Goal: Information Seeking & Learning: Learn about a topic

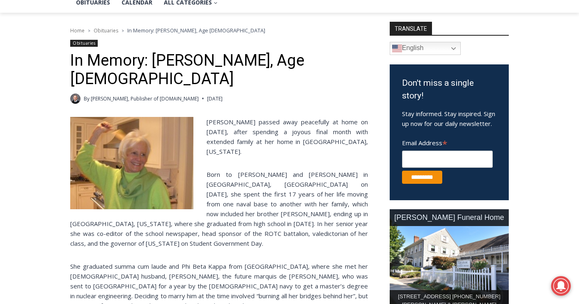
scroll to position [213, 0]
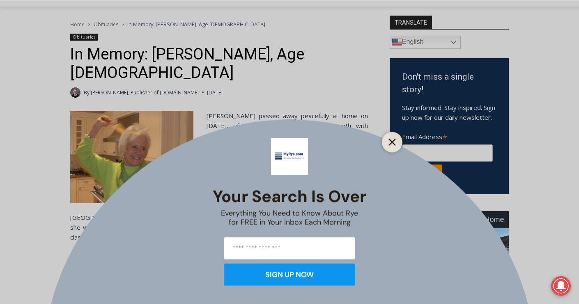
click at [389, 140] on icon "Close" at bounding box center [391, 141] width 7 height 7
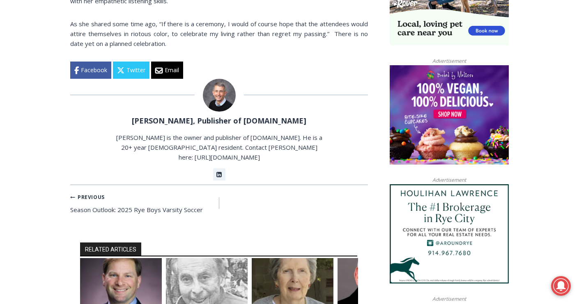
scroll to position [739, 0]
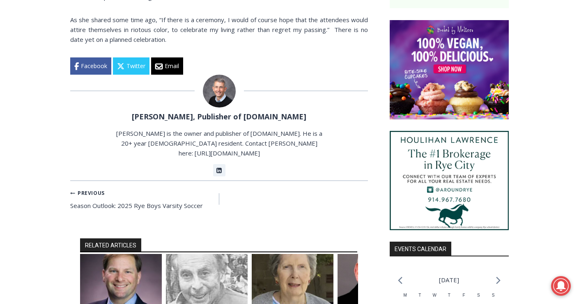
click at [281, 254] on img "3 of 6" at bounding box center [293, 281] width 82 height 55
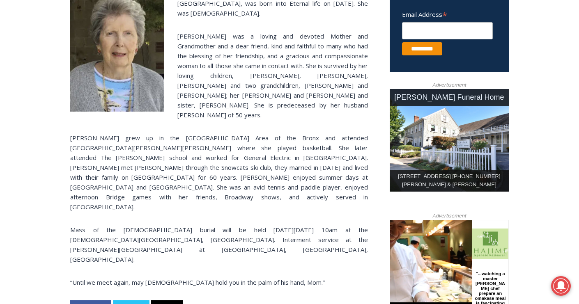
scroll to position [337, 0]
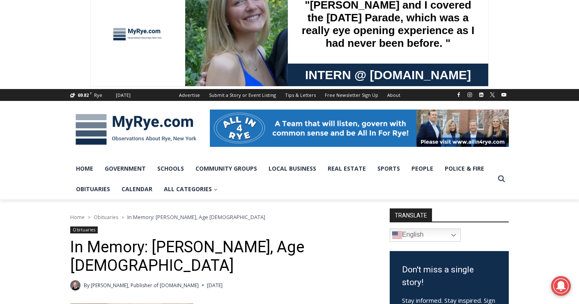
scroll to position [23, 0]
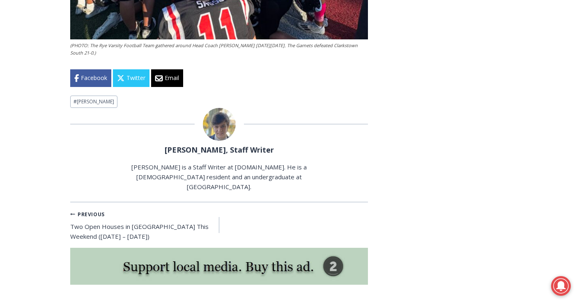
scroll to position [2740, 0]
